Goal: Information Seeking & Learning: Learn about a topic

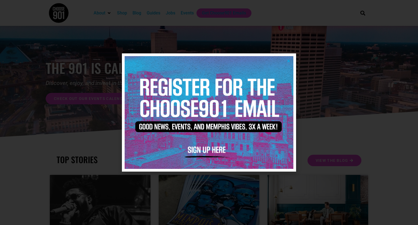
click at [289, 62] on icon "Close" at bounding box center [288, 61] width 4 height 4
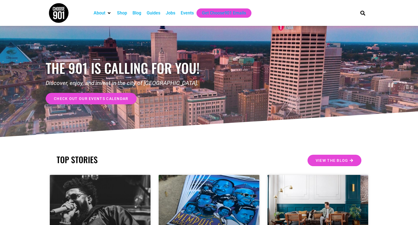
click at [171, 13] on div "Jobs" at bounding box center [171, 13] width 10 height 7
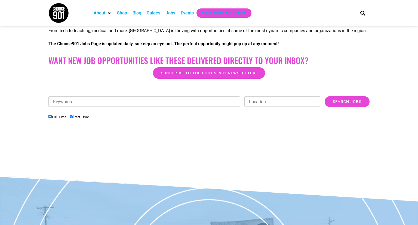
scroll to position [113, 0]
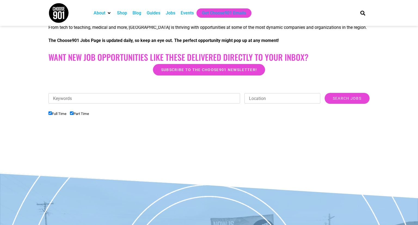
click at [76, 113] on label "Part Time" at bounding box center [79, 113] width 19 height 4
click at [73, 113] on input "Part Time" at bounding box center [72, 113] width 4 height 4
checkbox input "false"
click at [360, 95] on input "Search Jobs" at bounding box center [346, 98] width 45 height 11
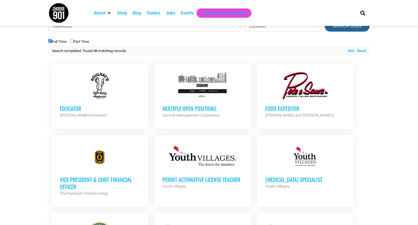
scroll to position [186, 0]
click at [98, 121] on link "Educator [PERSON_NAME] Preschool Partner Org Full Time" at bounding box center [100, 95] width 96 height 63
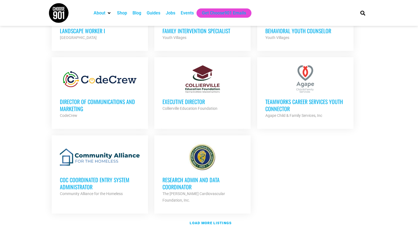
scroll to position [565, 0]
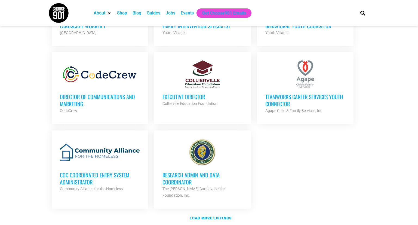
click at [322, 74] on div at bounding box center [305, 73] width 80 height 27
